Goal: Information Seeking & Learning: Check status

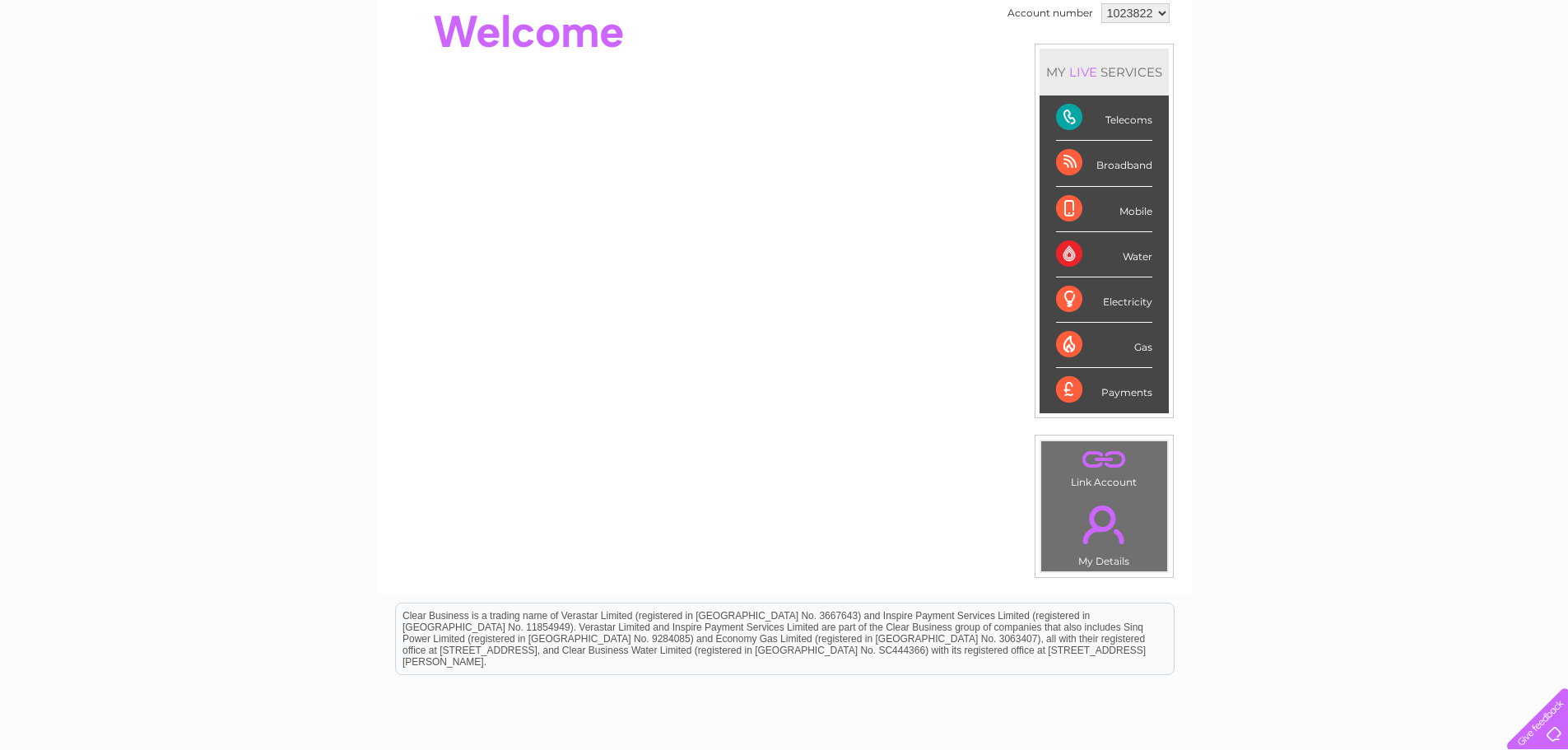
scroll to position [147, 0]
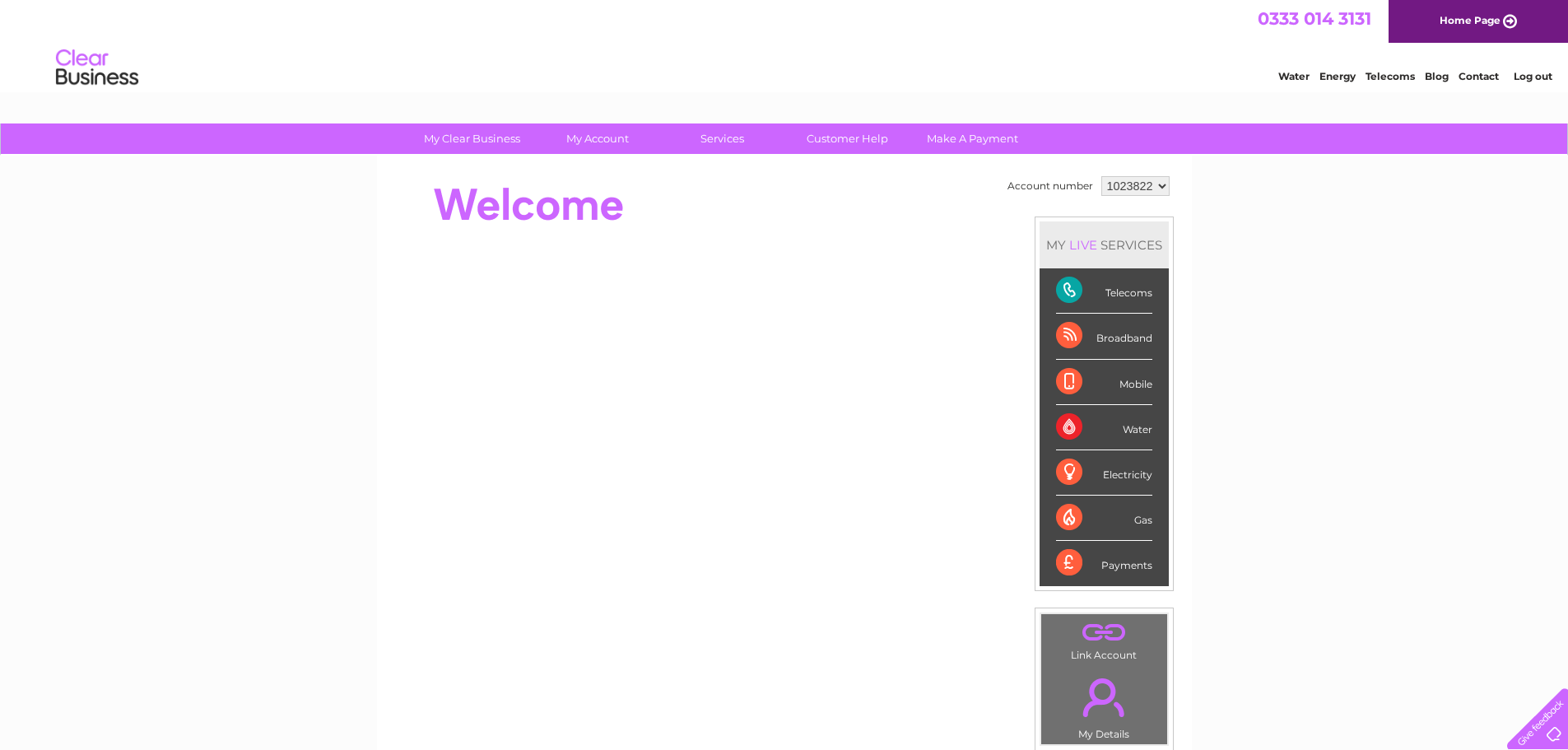
click at [1132, 288] on div "Telecoms" at bounding box center [1105, 291] width 96 height 45
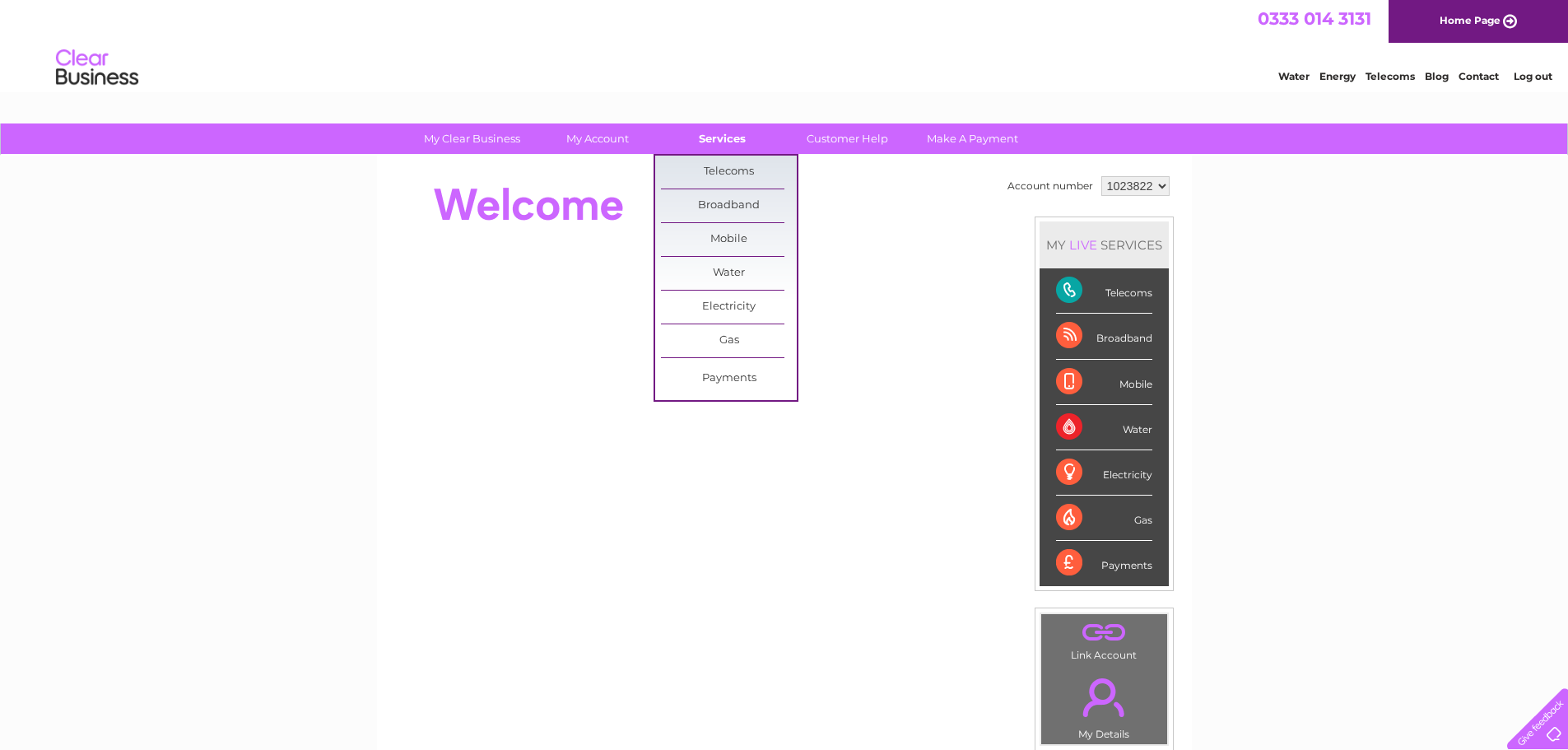
click at [720, 141] on link "Services" at bounding box center [723, 139] width 136 height 31
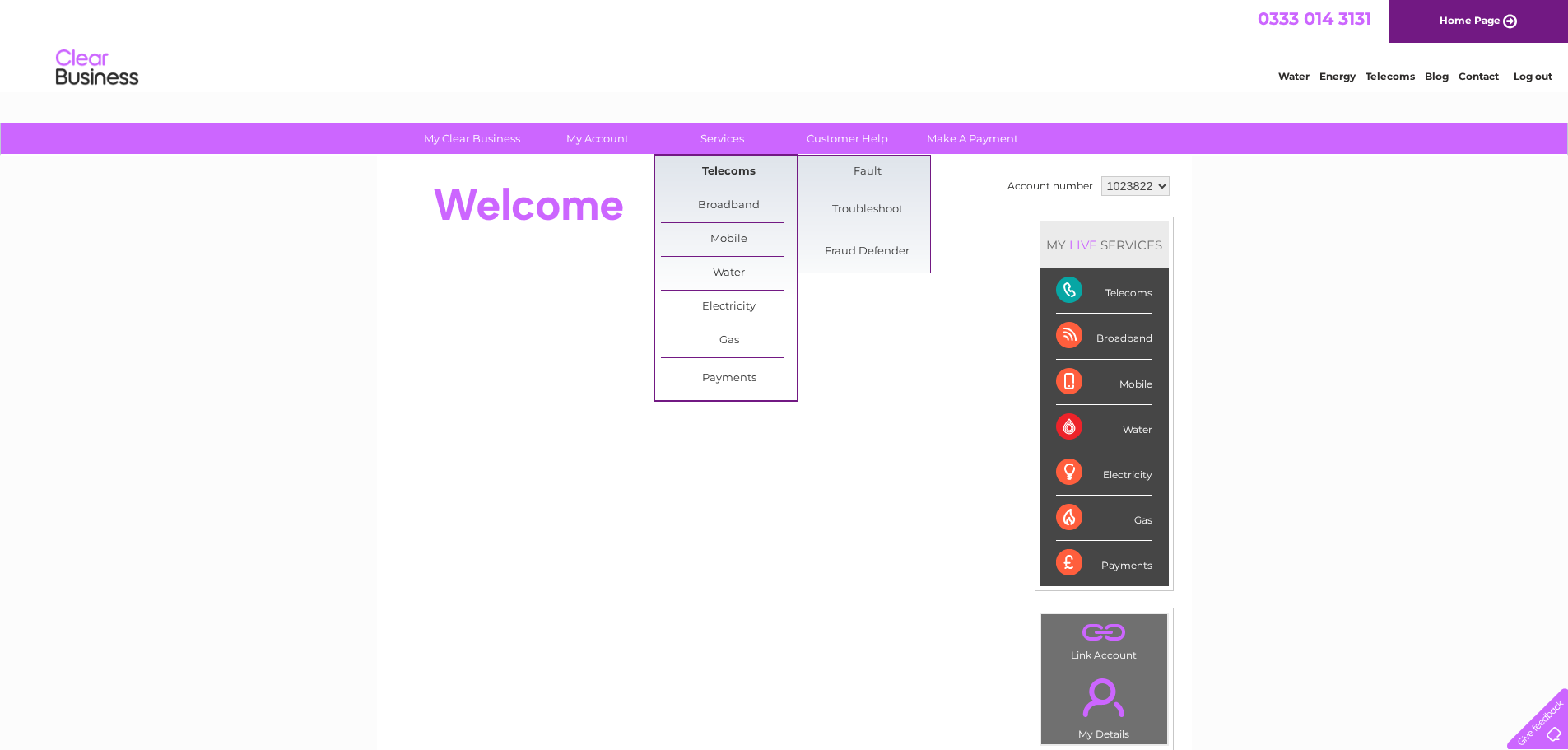
click at [725, 166] on link "Telecoms" at bounding box center [729, 172] width 136 height 33
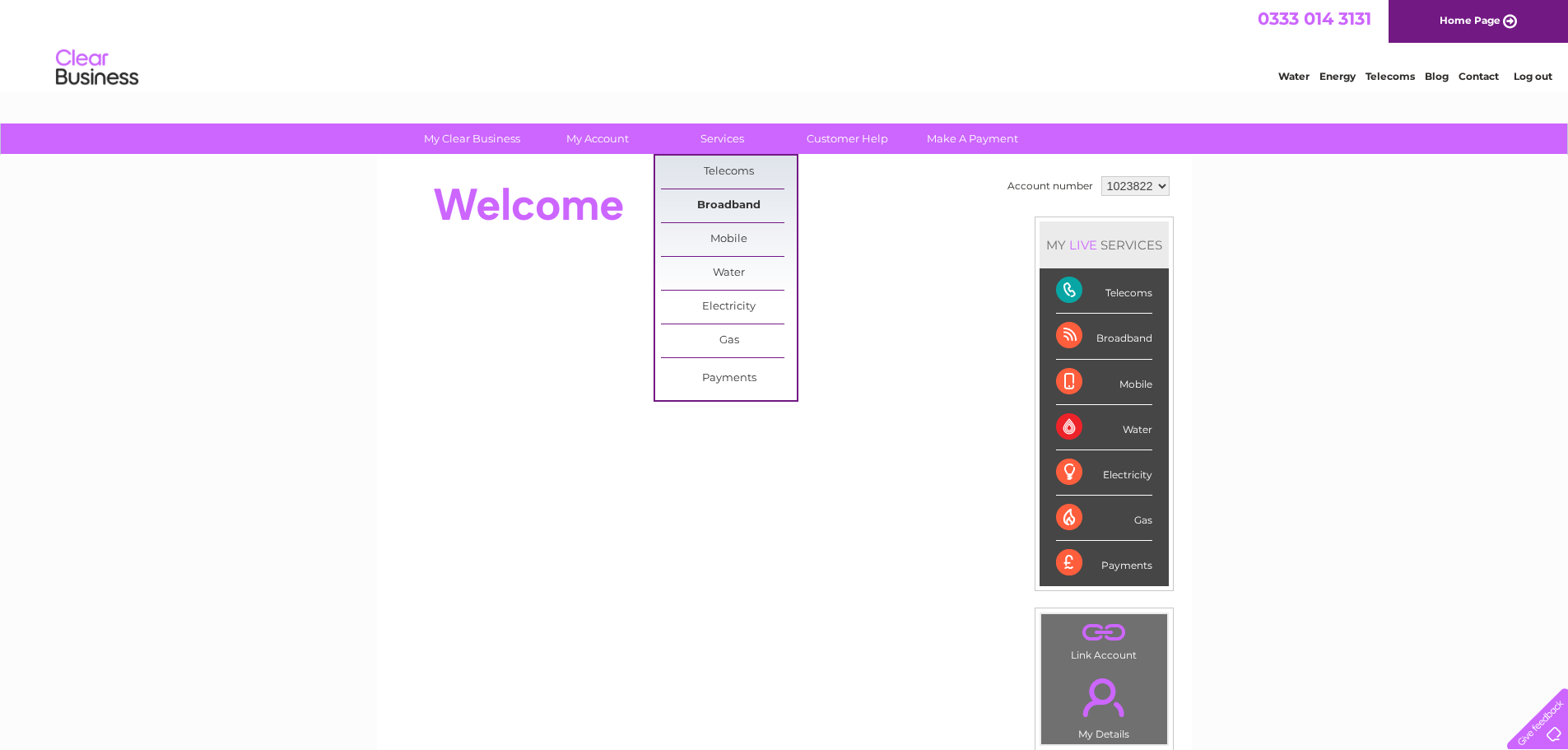
click at [711, 201] on link "Broadband" at bounding box center [729, 205] width 136 height 33
click at [710, 200] on link "Broadband" at bounding box center [729, 205] width 136 height 33
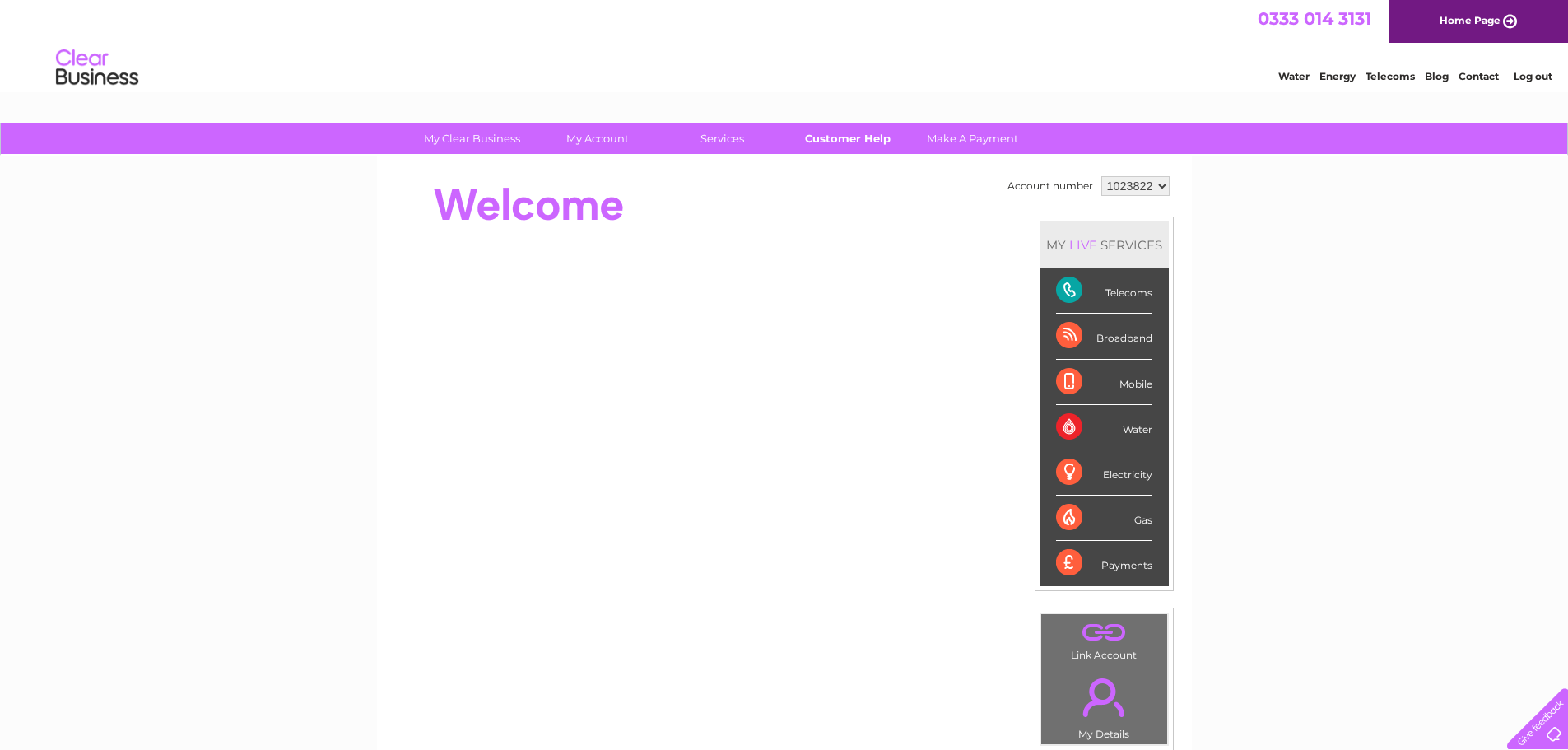
click at [875, 142] on link "Customer Help" at bounding box center [847, 139] width 136 height 31
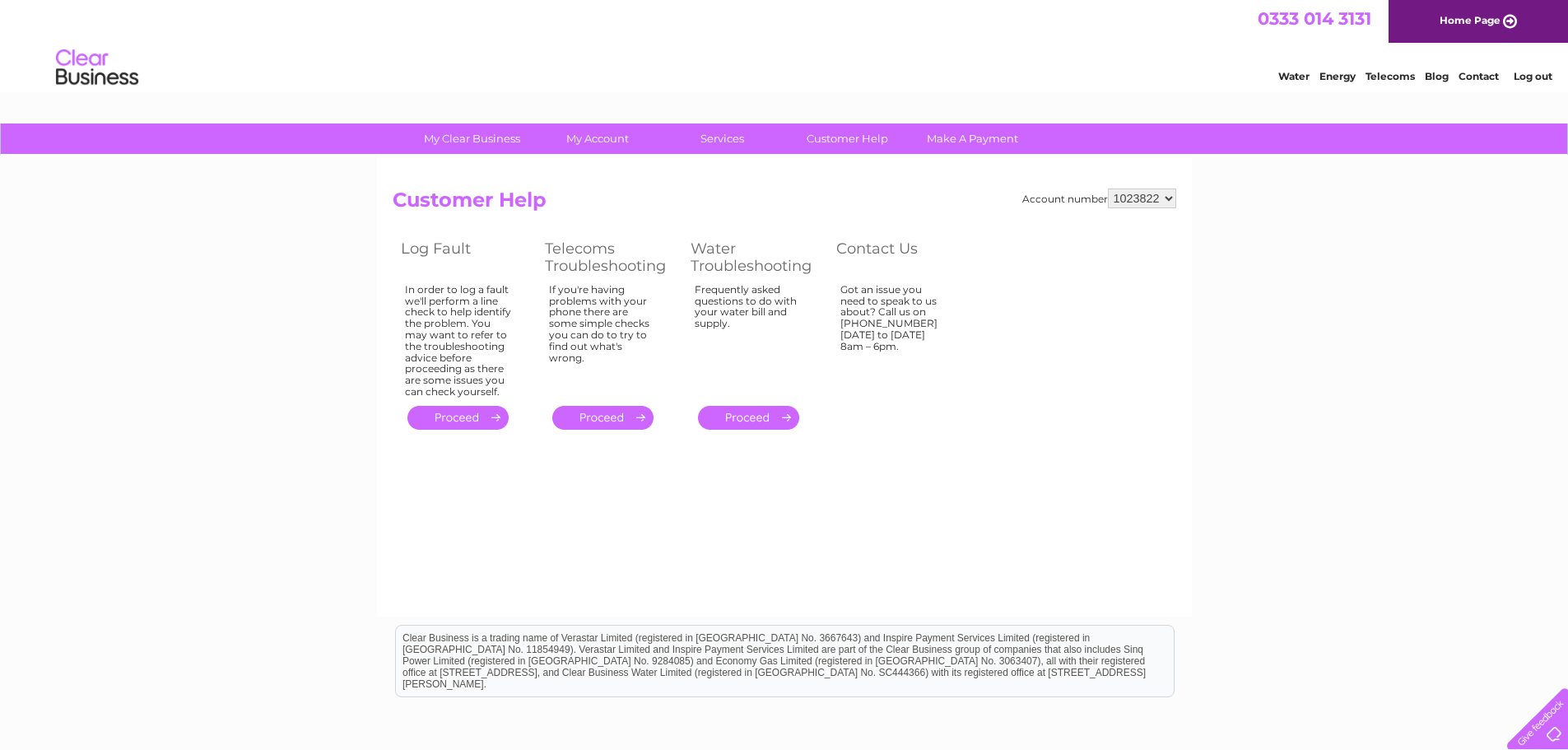
click at [497, 415] on link "." at bounding box center [459, 417] width 102 height 24
click at [463, 411] on link "." at bounding box center [459, 417] width 102 height 24
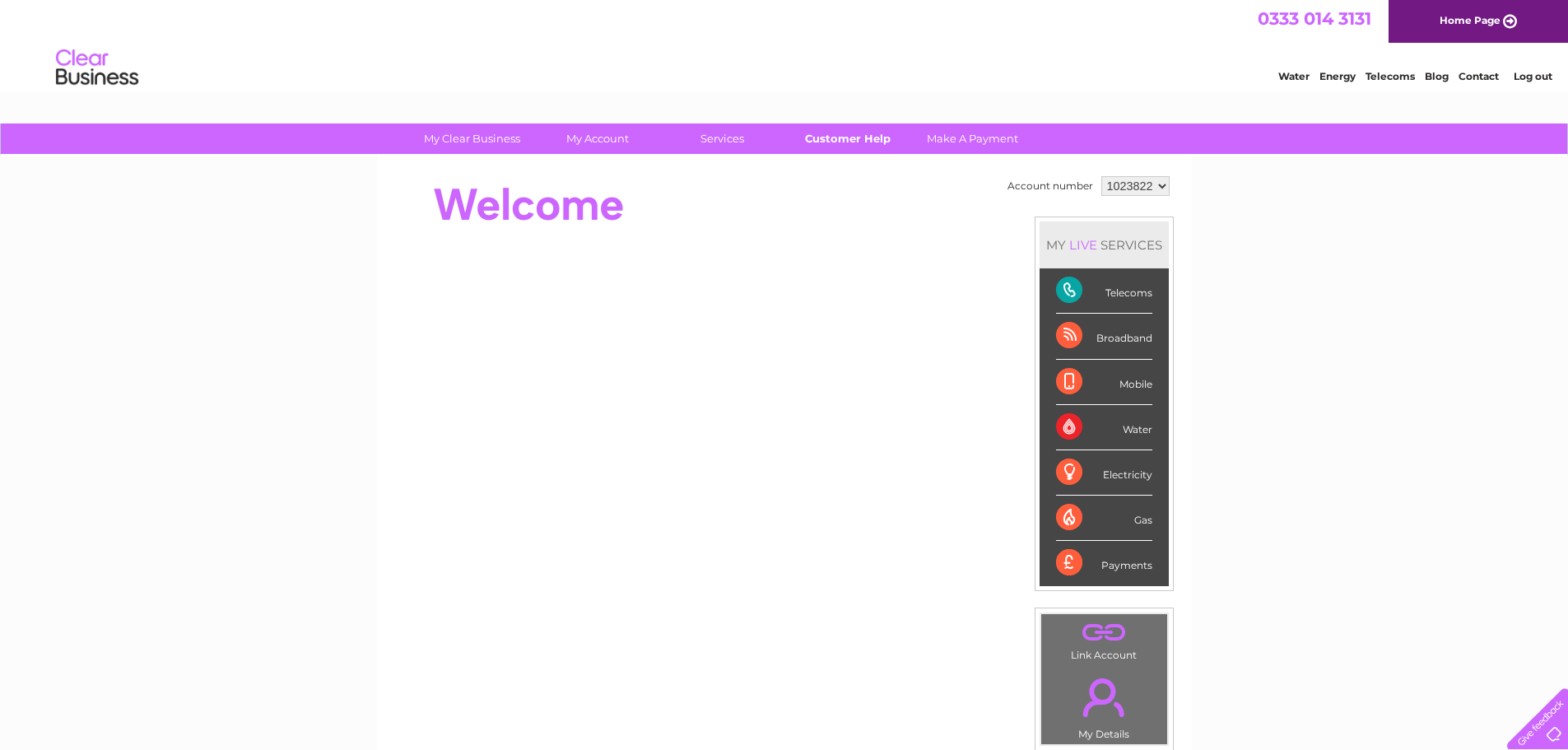
click at [838, 140] on link "Customer Help" at bounding box center [847, 139] width 136 height 31
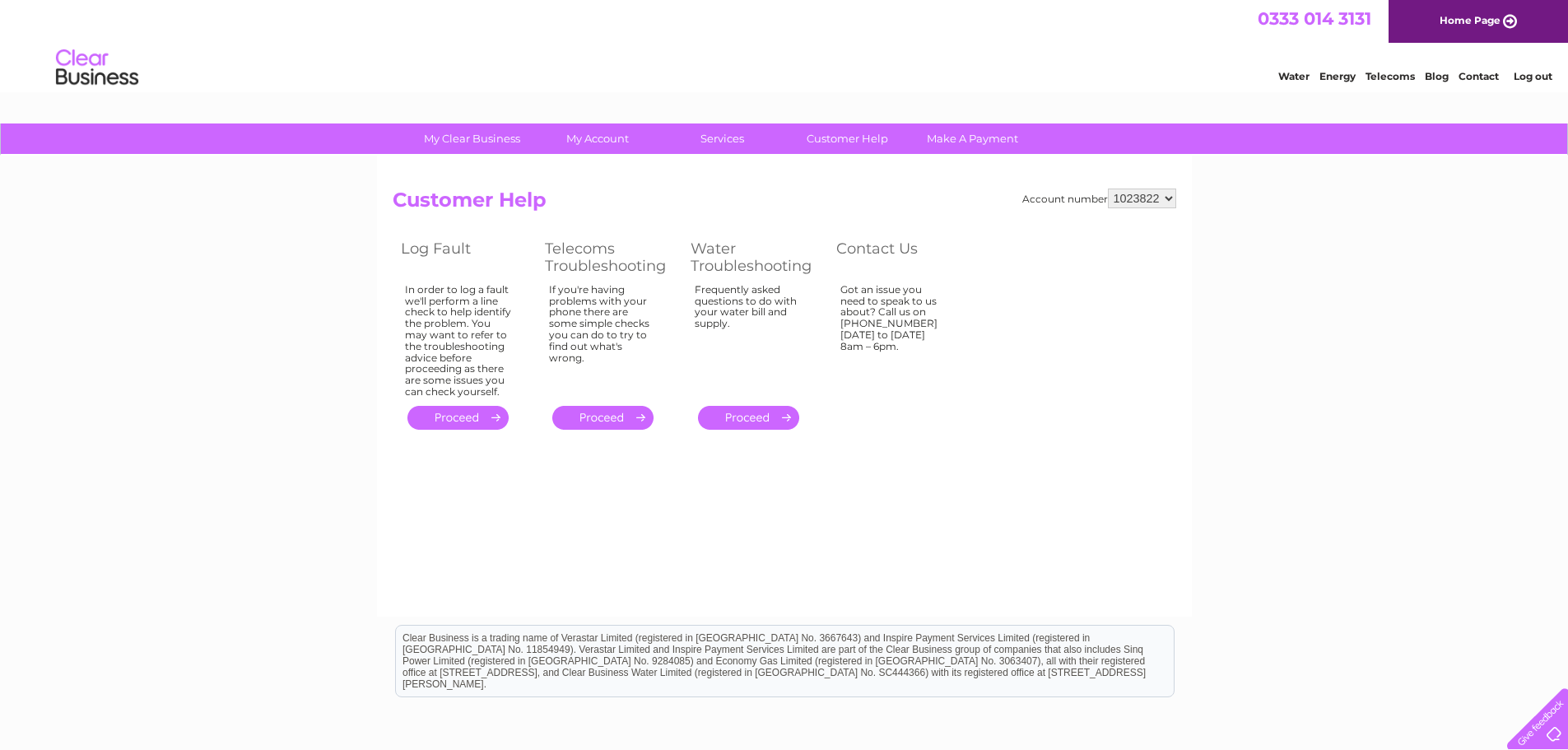
click at [455, 419] on link "." at bounding box center [459, 417] width 102 height 24
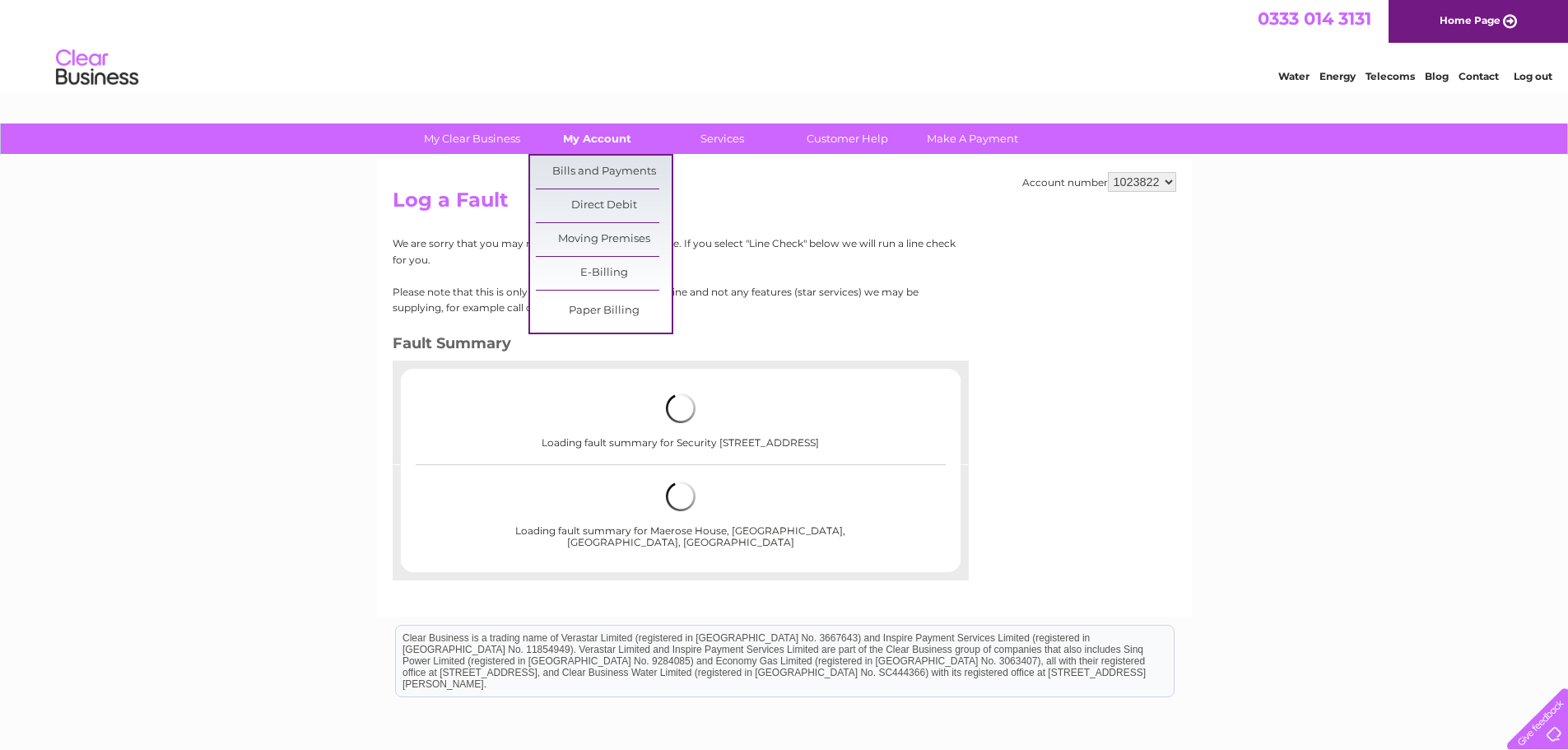
click at [607, 142] on link "My Account" at bounding box center [598, 139] width 136 height 31
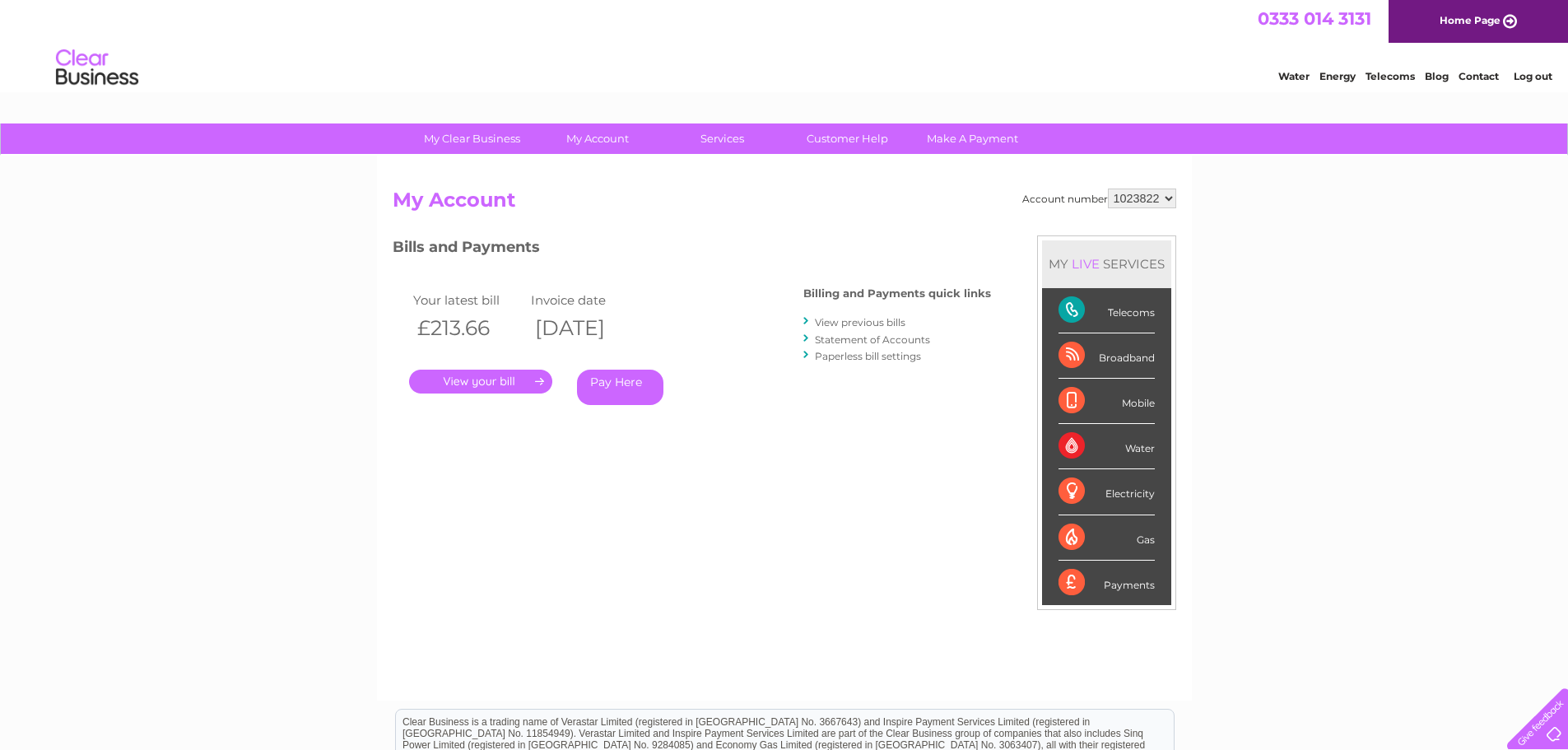
click at [471, 378] on link "." at bounding box center [480, 381] width 143 height 24
